Goal: Task Accomplishment & Management: Use online tool/utility

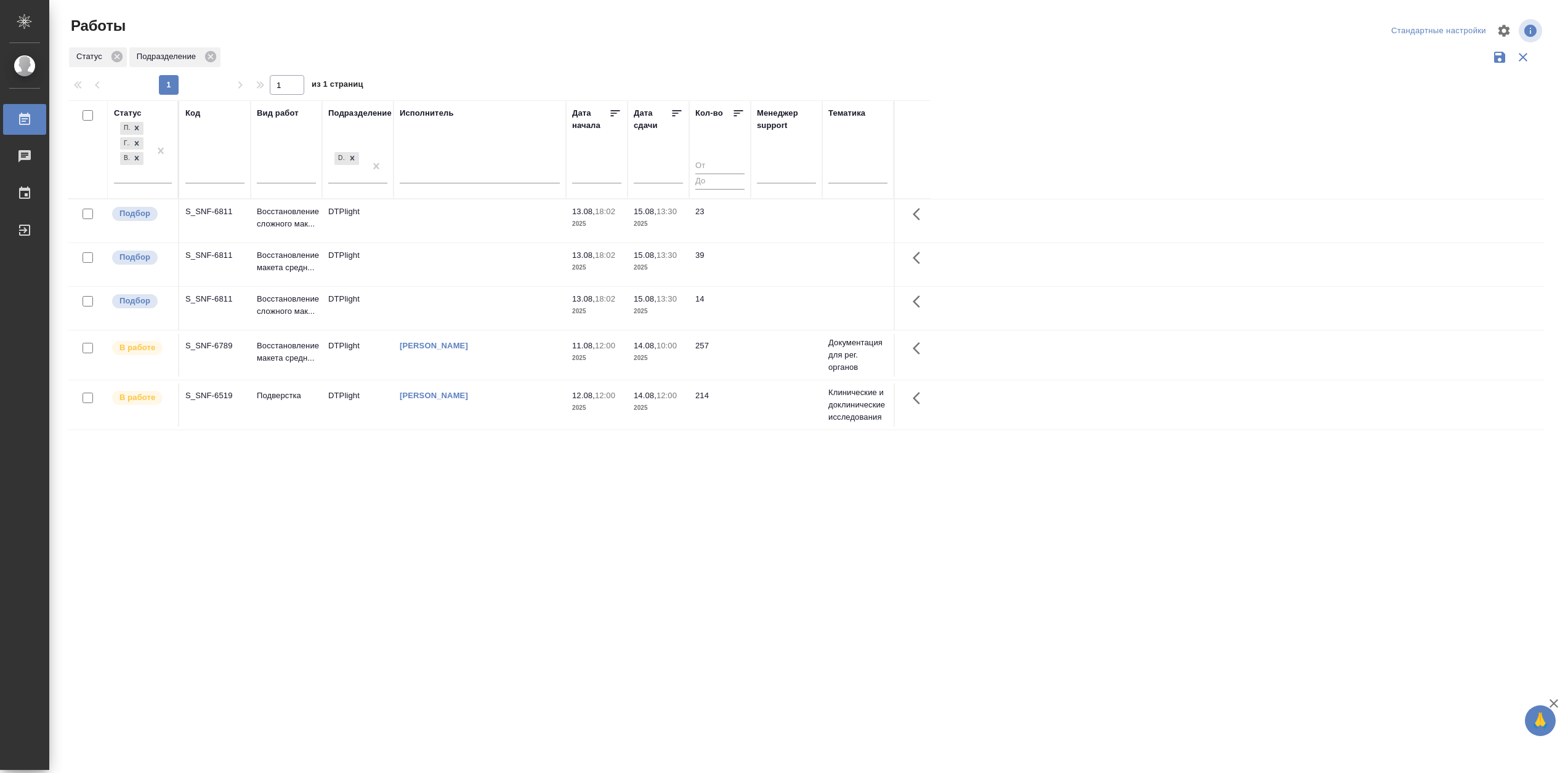
click at [489, 242] on td "[PERSON_NAME]" at bounding box center [480, 221] width 172 height 43
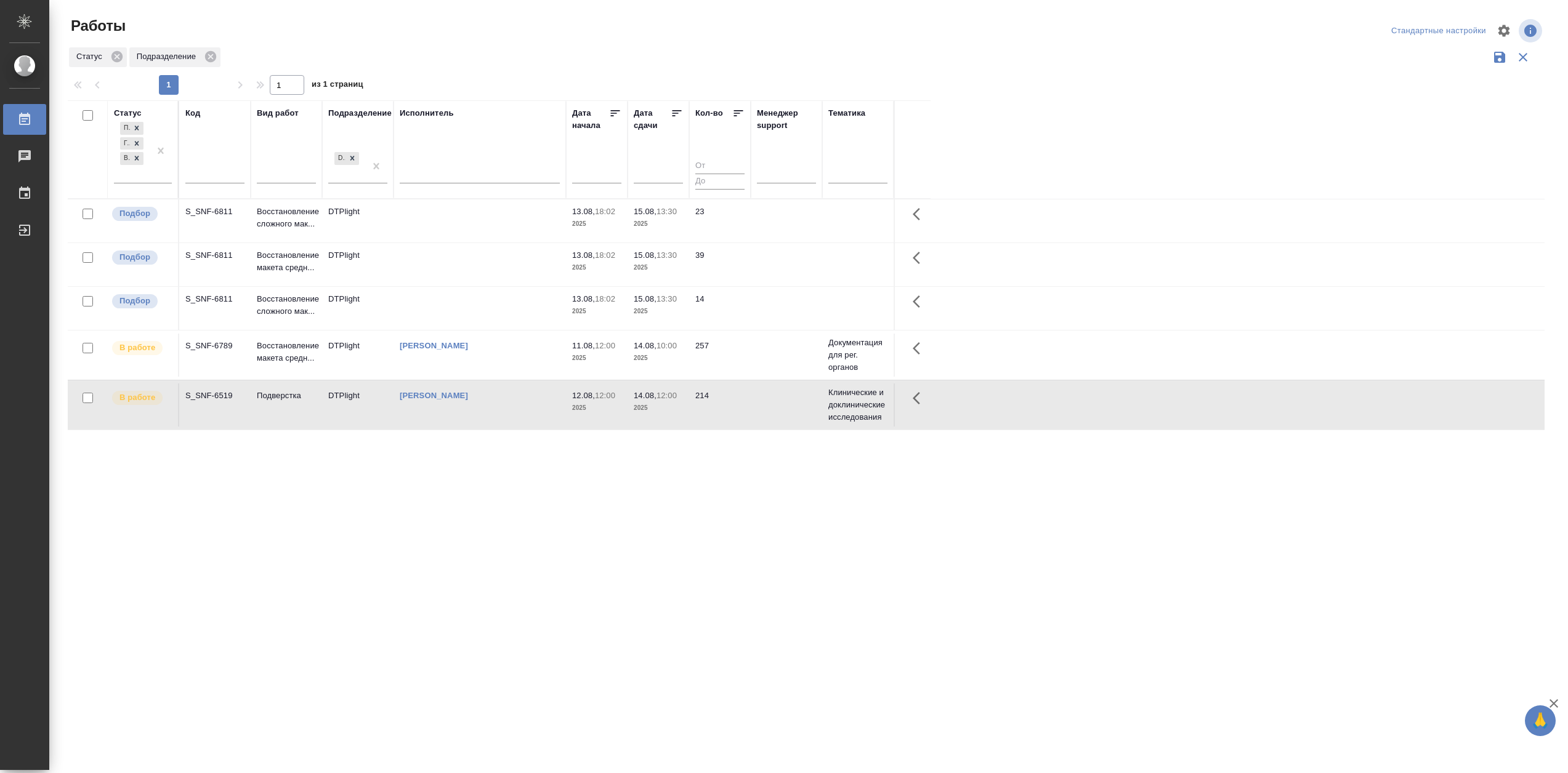
click at [489, 242] on td "[PERSON_NAME]" at bounding box center [480, 221] width 172 height 43
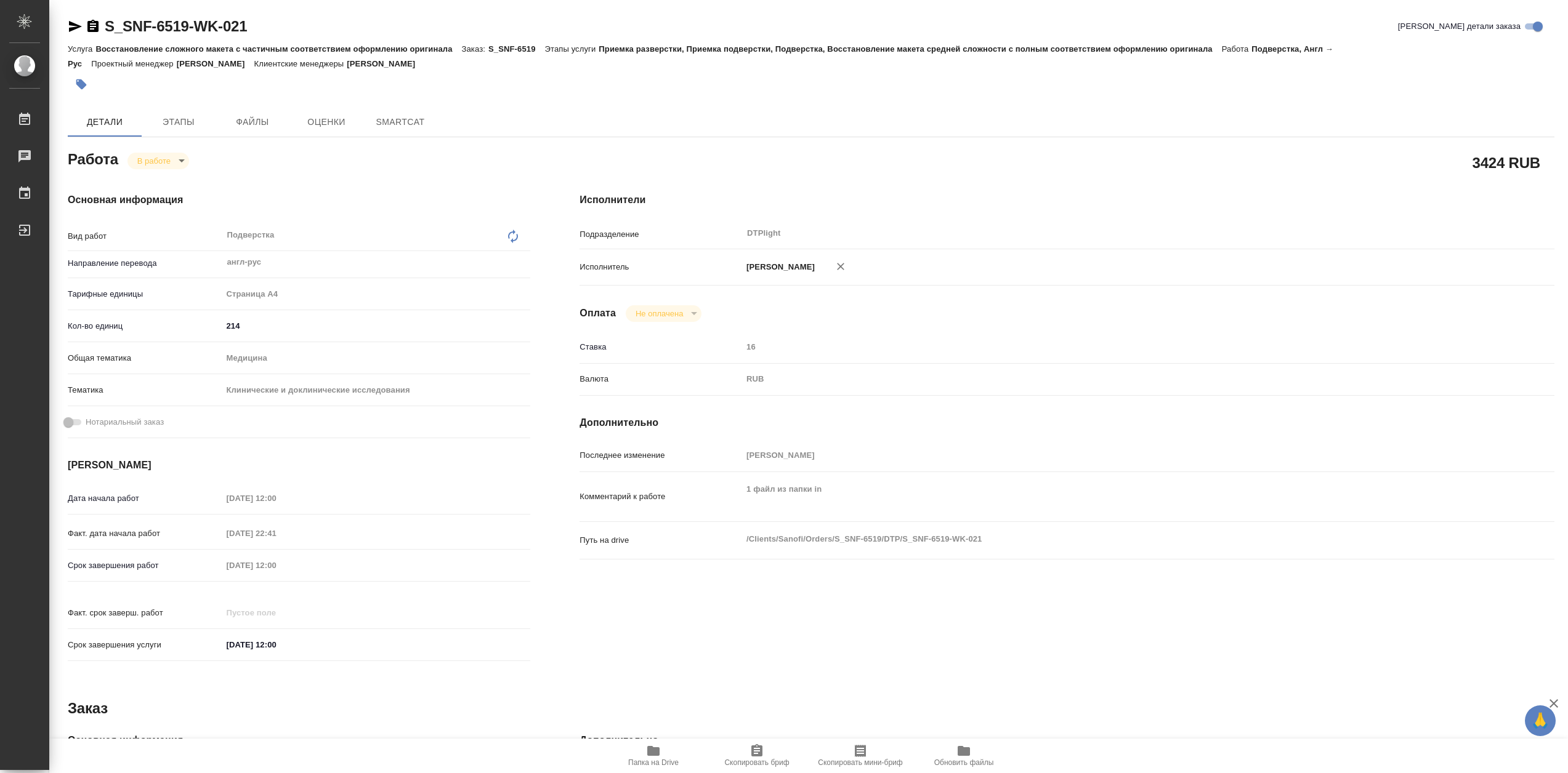
type textarea "x"
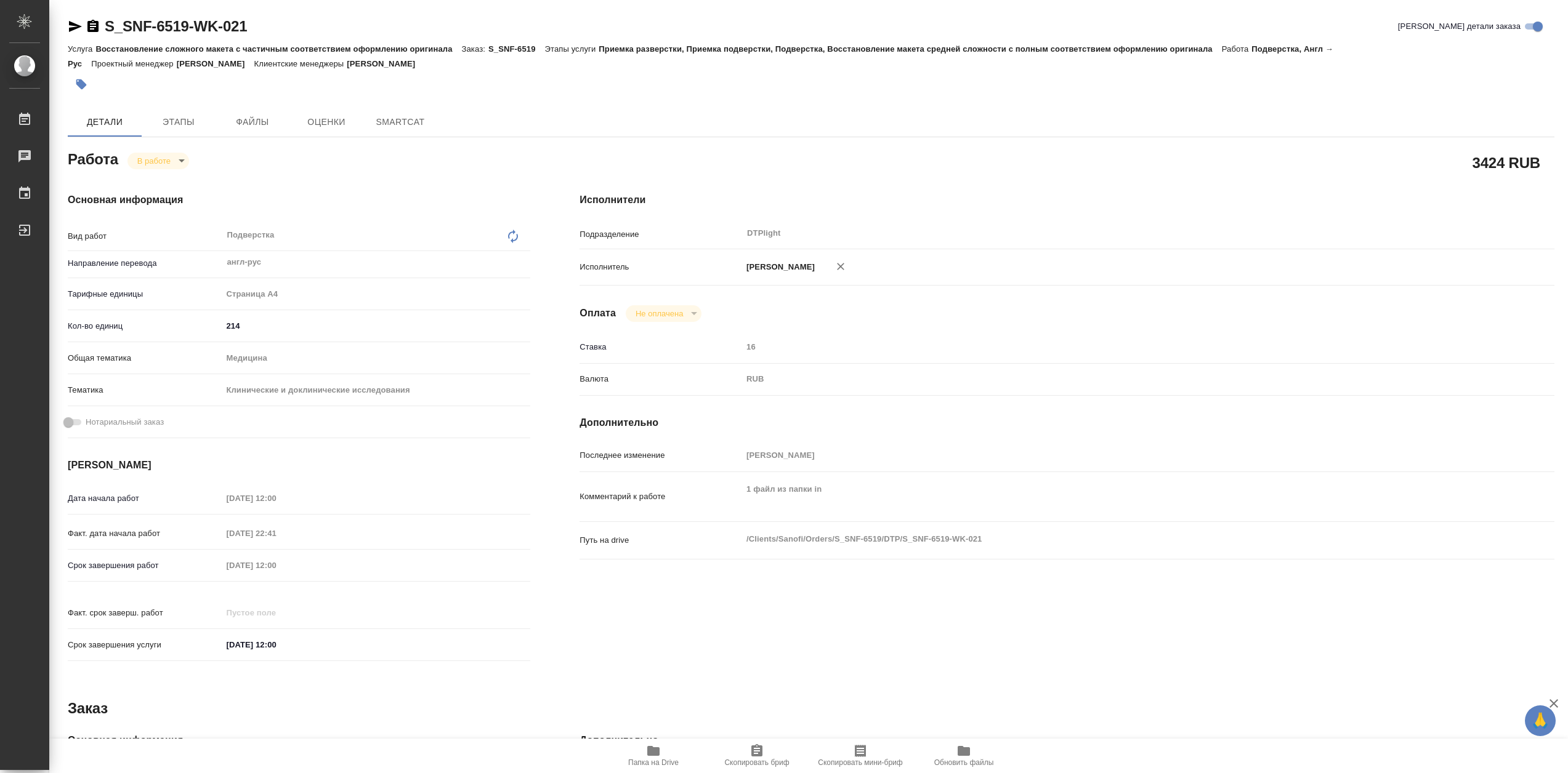
type textarea "x"
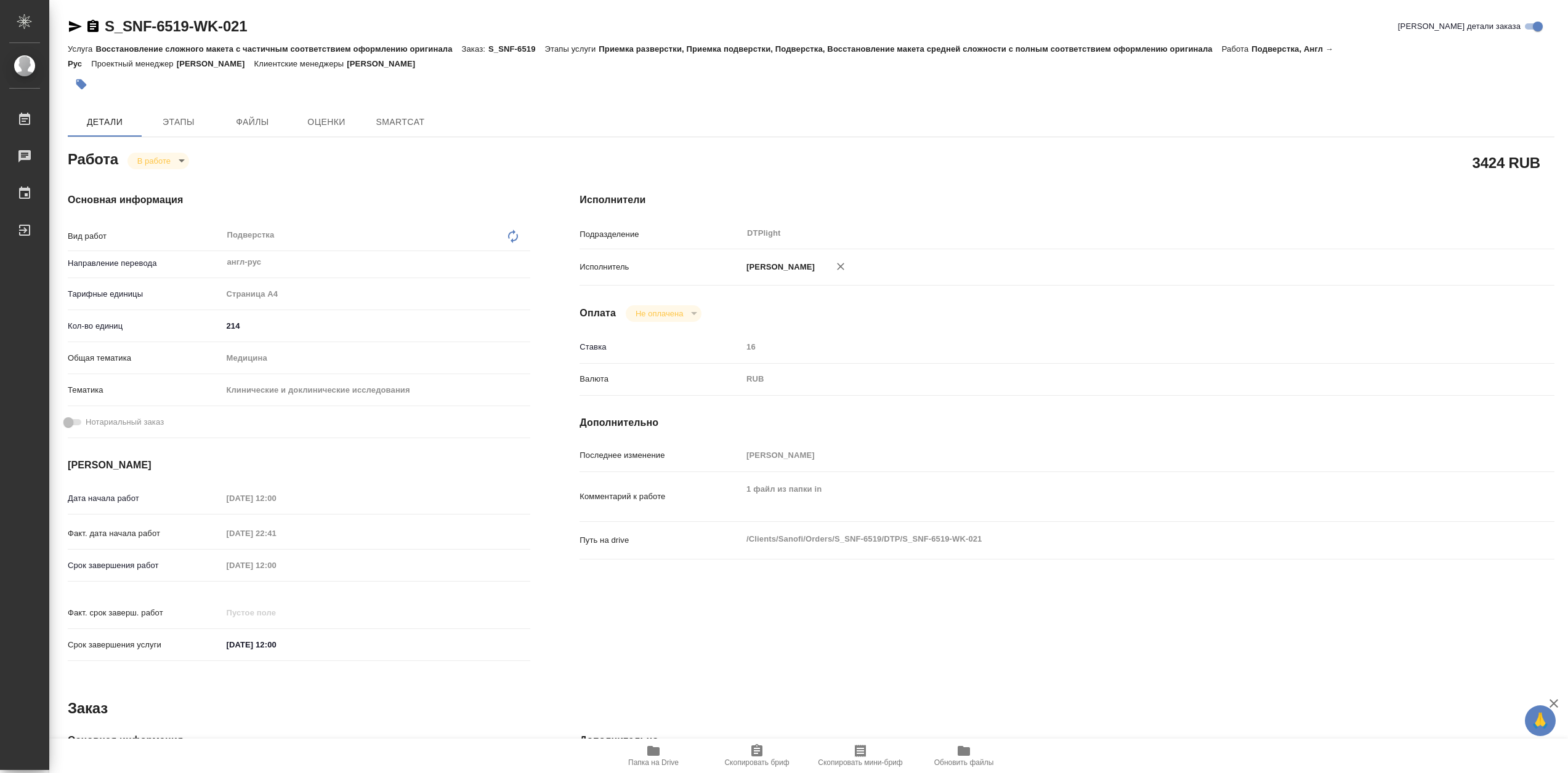
type textarea "x"
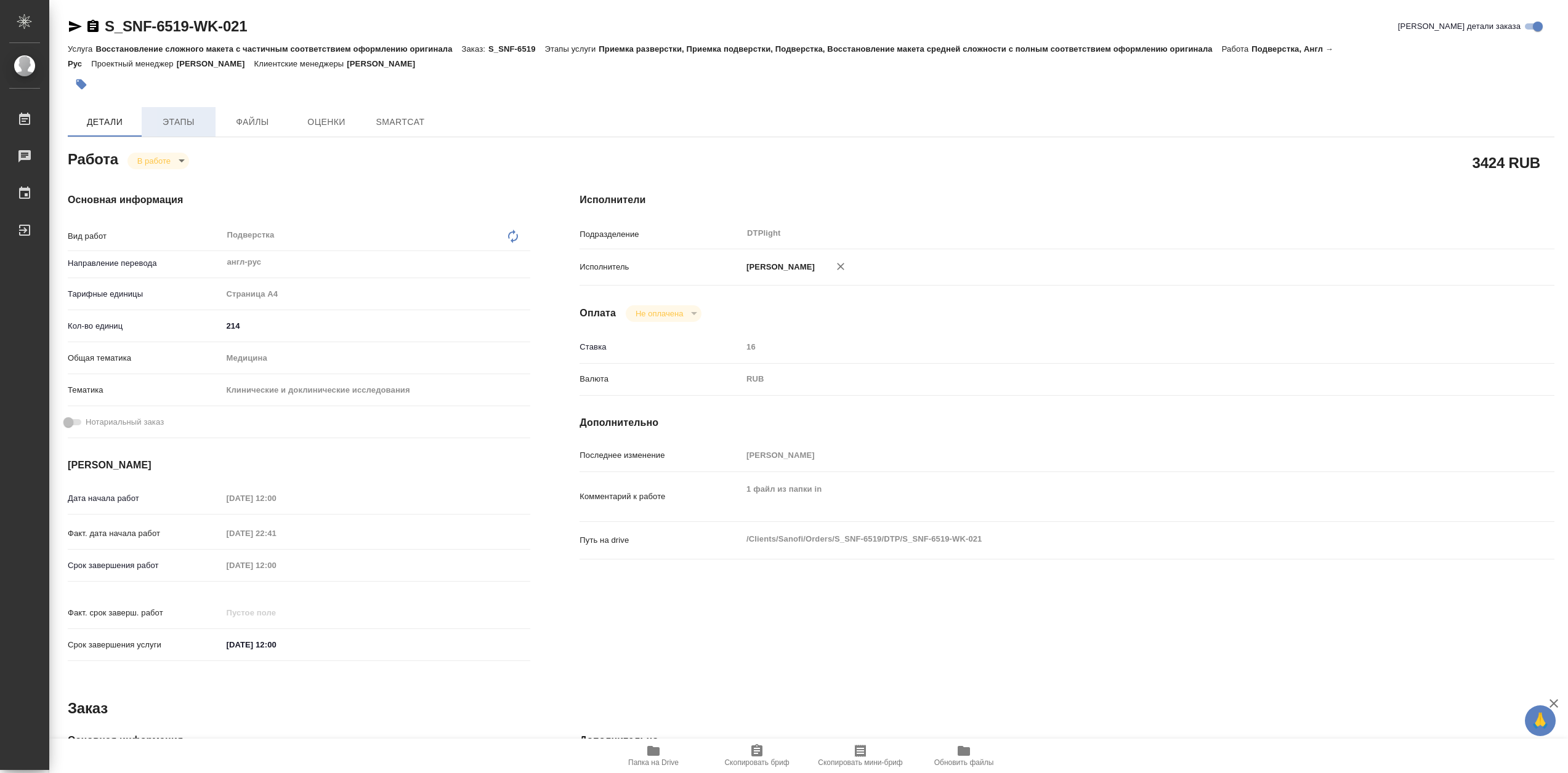
type textarea "x"
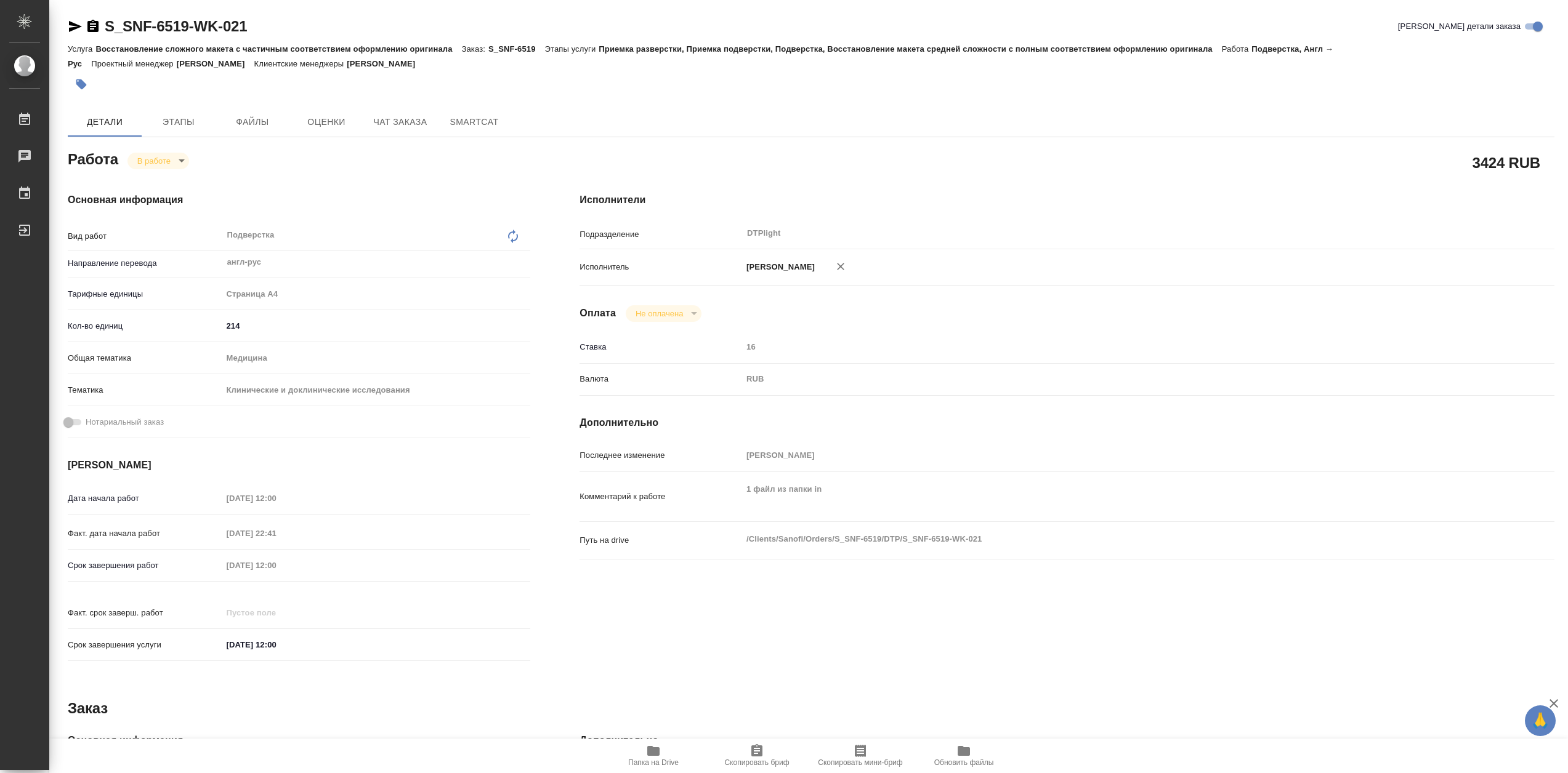
type textarea "x"
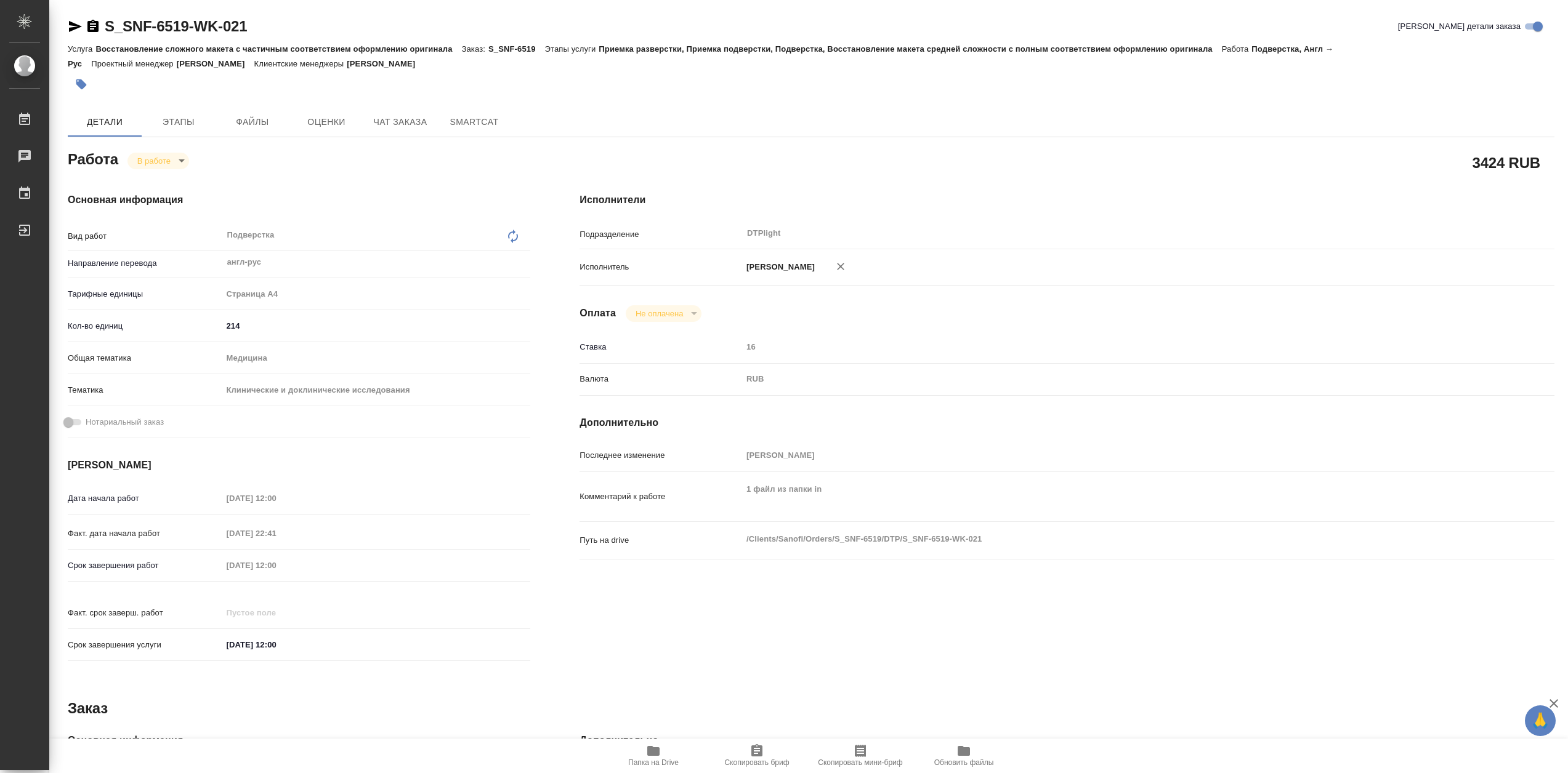
click at [646, 750] on icon "button" at bounding box center [653, 750] width 15 height 15
type textarea "x"
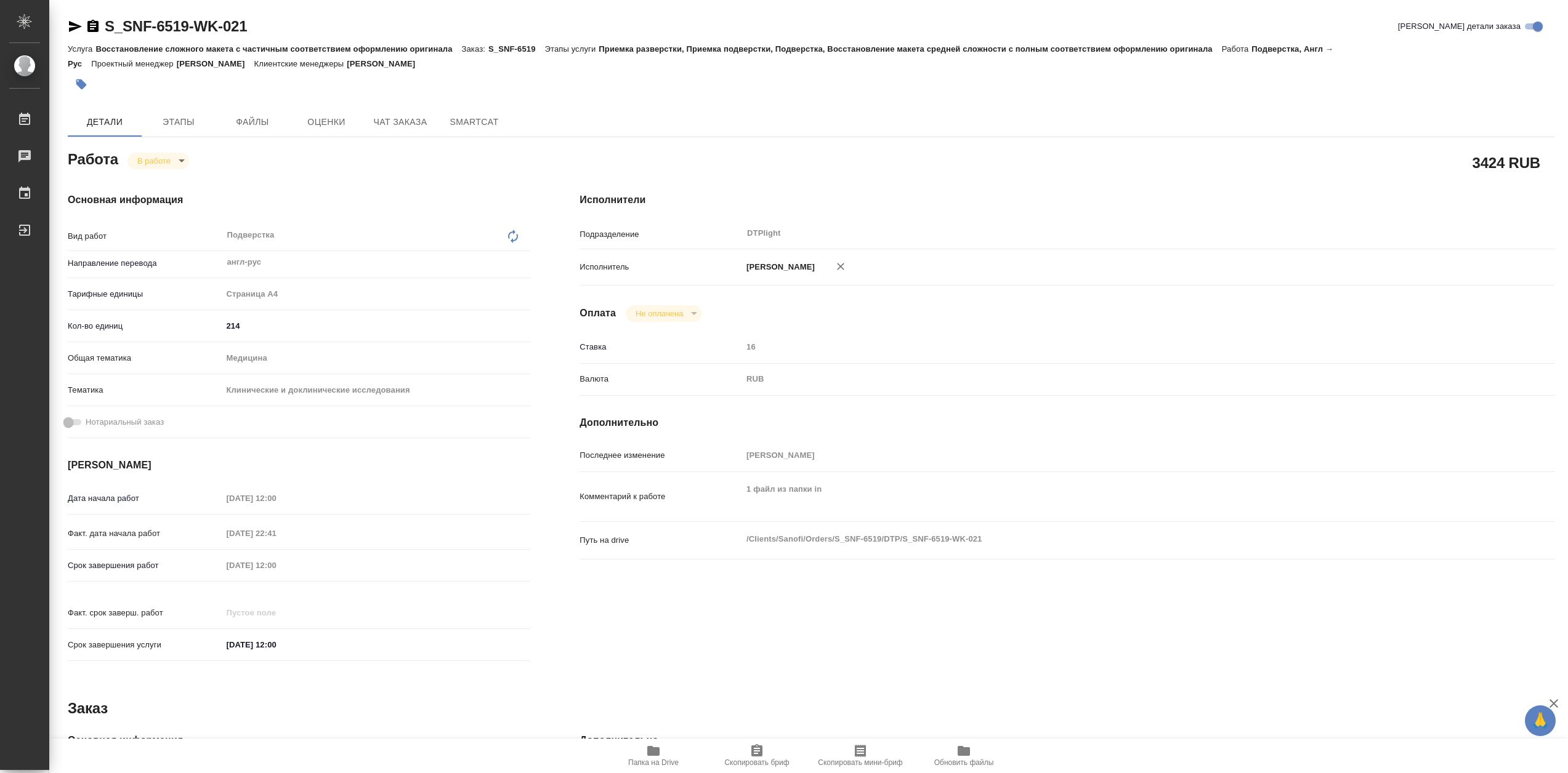
type textarea "x"
